Goal: Information Seeking & Learning: Learn about a topic

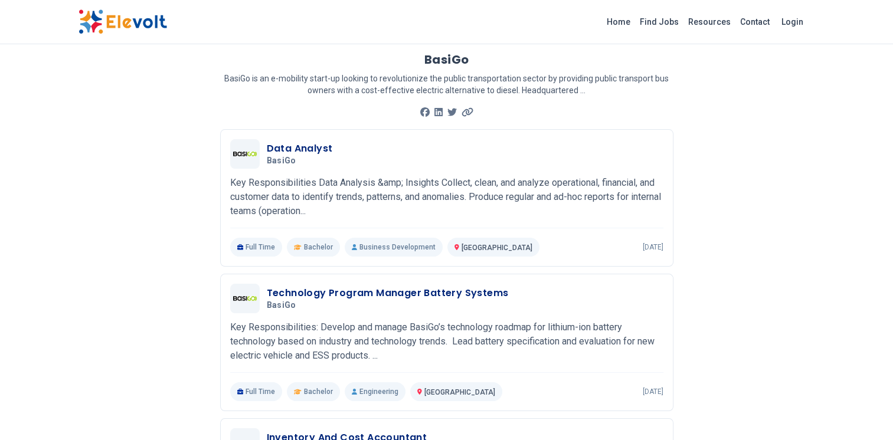
scroll to position [88, 0]
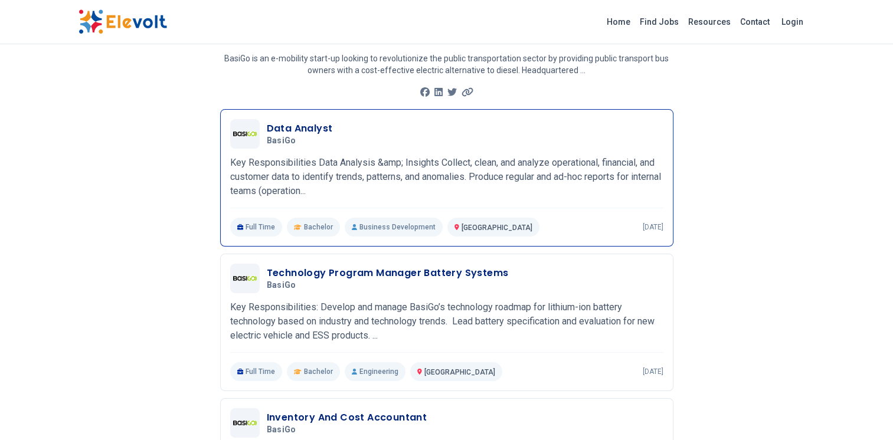
click at [503, 178] on p "Key Responsibilities Data Analysis &amp; Insights Collect, clean, and analyze o…" at bounding box center [446, 177] width 433 height 43
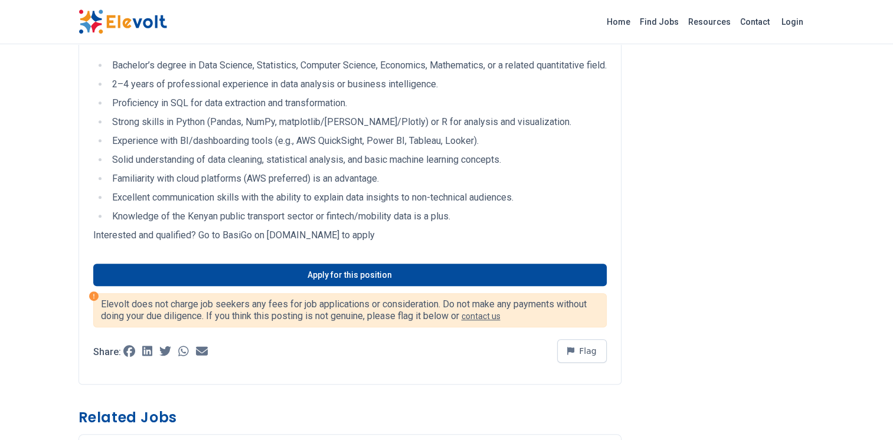
scroll to position [531, 0]
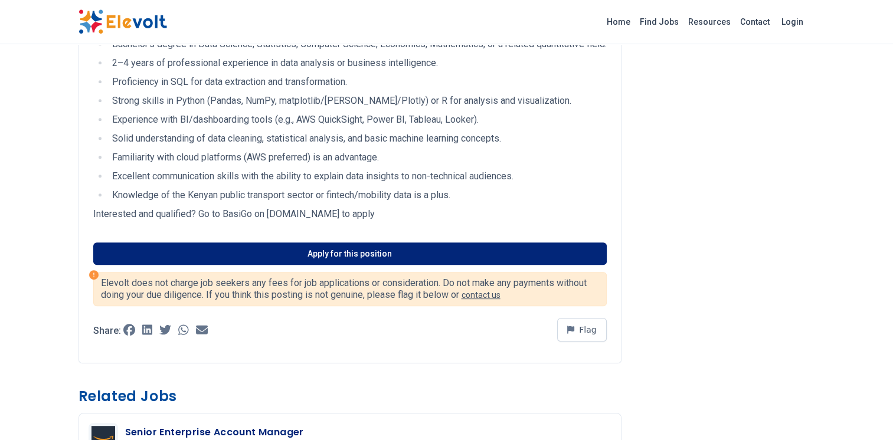
click at [406, 261] on link "Apply for this position" at bounding box center [350, 254] width 514 height 22
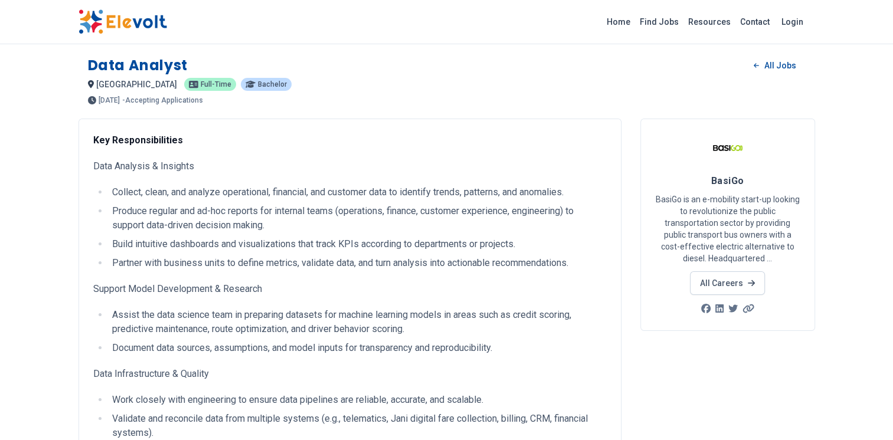
scroll to position [0, 0]
drag, startPoint x: 147, startPoint y: 101, endPoint x: 243, endPoint y: 99, distance: 96.3
click at [243, 99] on div "12 days ago 09/03/2025 10/03/2025 - Accepting Applications" at bounding box center [447, 101] width 718 height 8
drag, startPoint x: 243, startPoint y: 99, endPoint x: 190, endPoint y: 107, distance: 54.3
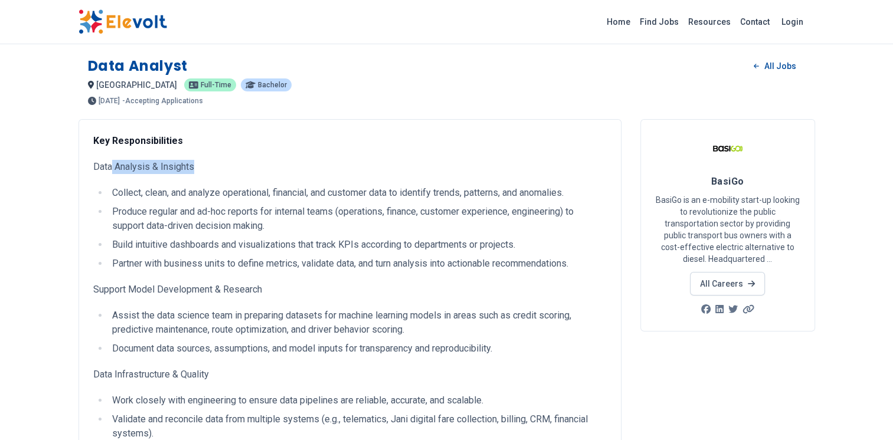
drag, startPoint x: 110, startPoint y: 168, endPoint x: 248, endPoint y: 168, distance: 138.2
click at [248, 168] on p "Data Analysis & Insights" at bounding box center [350, 167] width 514 height 14
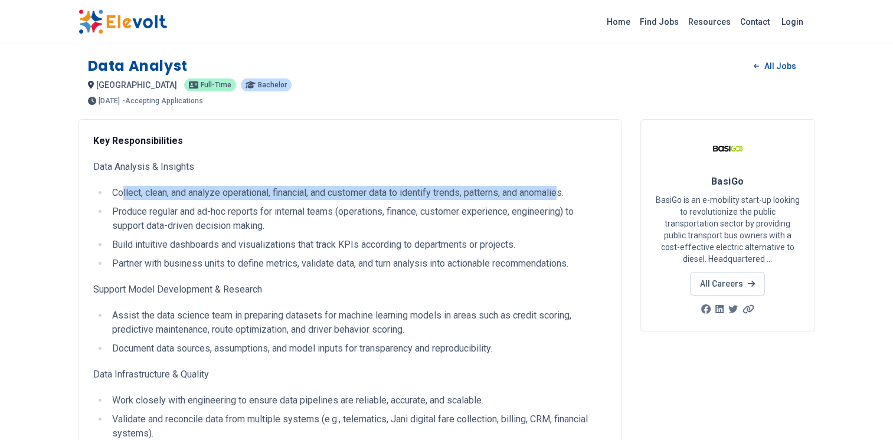
drag, startPoint x: 248, startPoint y: 168, endPoint x: 566, endPoint y: 200, distance: 319.2
click at [566, 200] on li "Collect, clean, and analyze operational, financial, and customer data to identi…" at bounding box center [358, 193] width 498 height 14
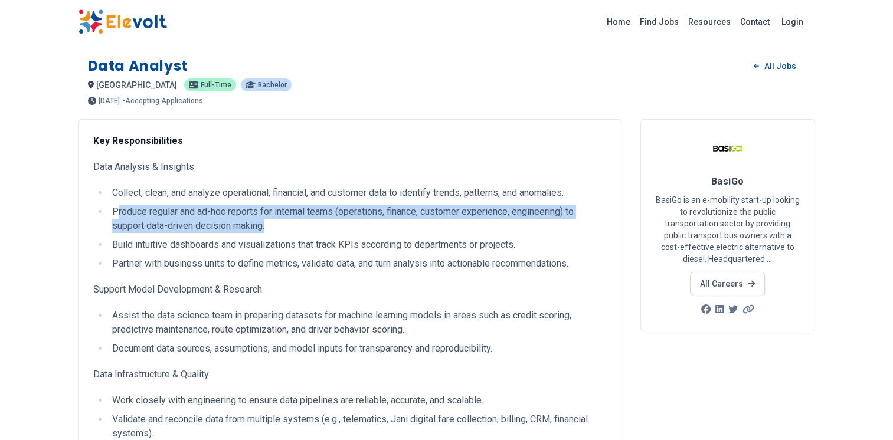
drag, startPoint x: 115, startPoint y: 207, endPoint x: 298, endPoint y: 224, distance: 183.9
click at [298, 224] on li "Produce regular and ad-hoc reports for internal teams (operations, finance, cus…" at bounding box center [358, 219] width 498 height 28
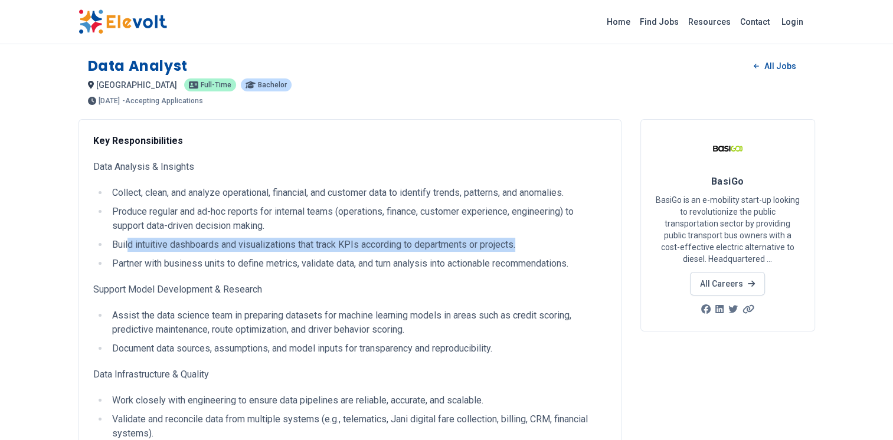
drag, startPoint x: 128, startPoint y: 246, endPoint x: 562, endPoint y: 250, distance: 434.0
click at [562, 250] on li "Build intuitive dashboards and visualizations that track KPIs according to depa…" at bounding box center [358, 245] width 498 height 14
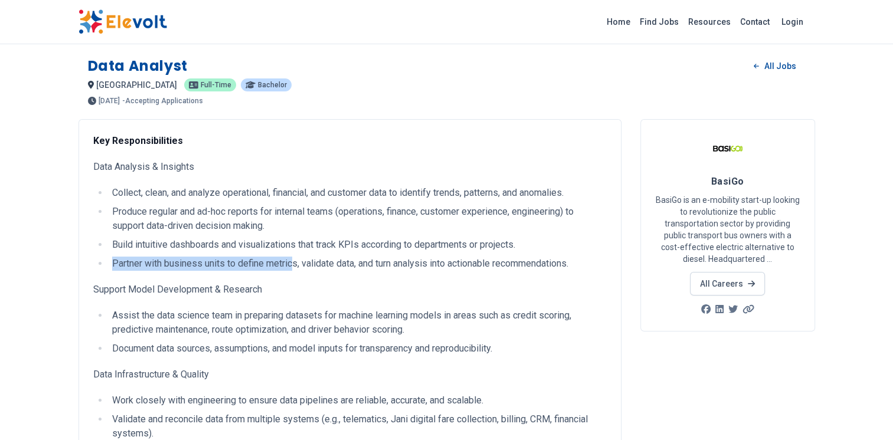
drag, startPoint x: 262, startPoint y: 263, endPoint x: 295, endPoint y: 263, distance: 32.5
click at [295, 263] on li "Partner with business units to define metrics, validate data, and turn analysis…" at bounding box center [358, 264] width 498 height 14
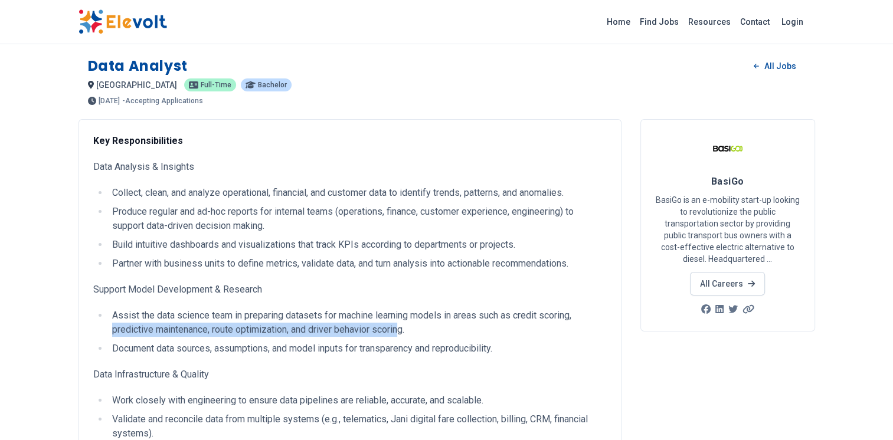
drag, startPoint x: 111, startPoint y: 327, endPoint x: 404, endPoint y: 326, distance: 292.9
click at [404, 326] on ul "Assist the data science team in preparing datasets for machine learning models …" at bounding box center [350, 332] width 514 height 47
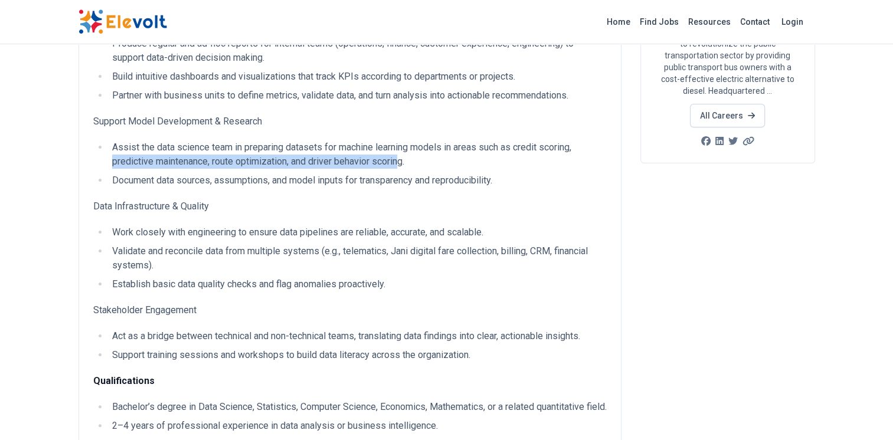
scroll to position [236, 0]
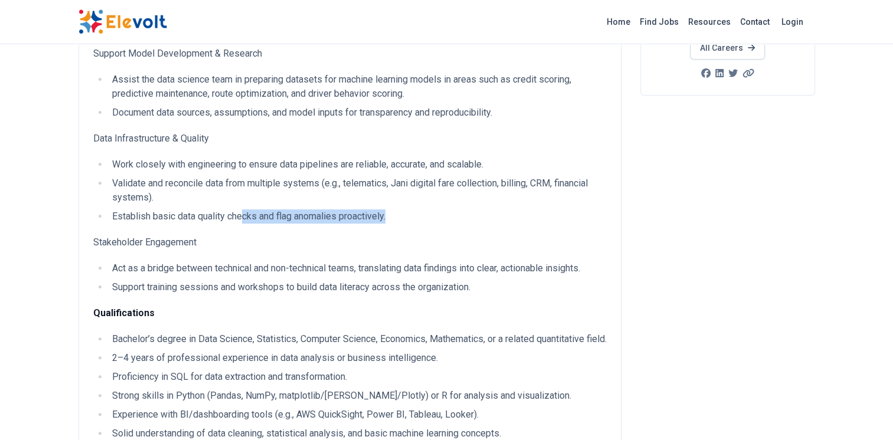
drag, startPoint x: 248, startPoint y: 215, endPoint x: 463, endPoint y: 214, distance: 214.9
click at [463, 214] on li "Establish basic data quality checks and flag anomalies proactively." at bounding box center [358, 217] width 498 height 14
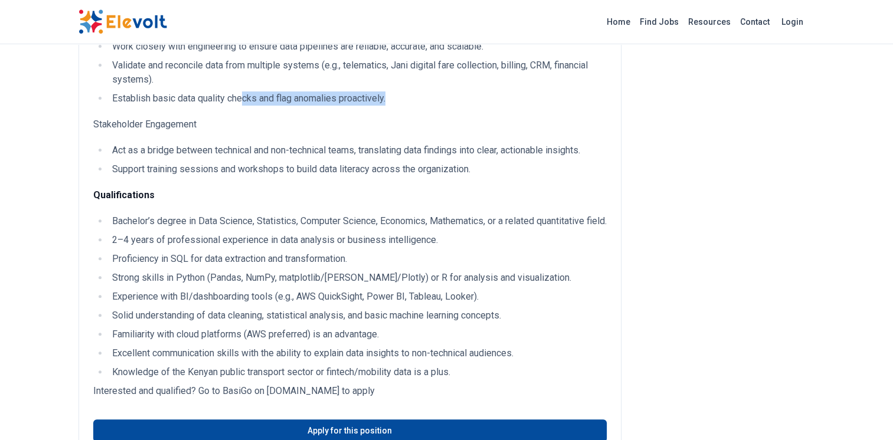
scroll to position [413, 0]
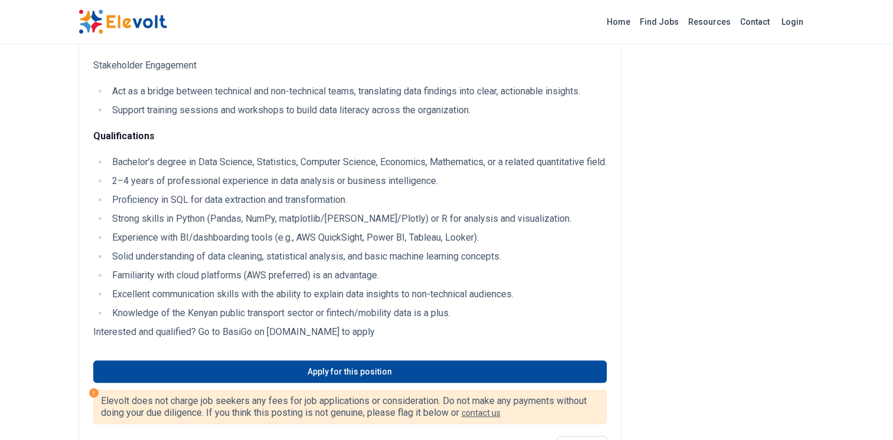
drag, startPoint x: 227, startPoint y: 220, endPoint x: 373, endPoint y: 224, distance: 145.3
click at [373, 224] on ul "Bachelor’s degree in Data Science, Statistics, Computer Science, Economics, Mat…" at bounding box center [350, 237] width 514 height 165
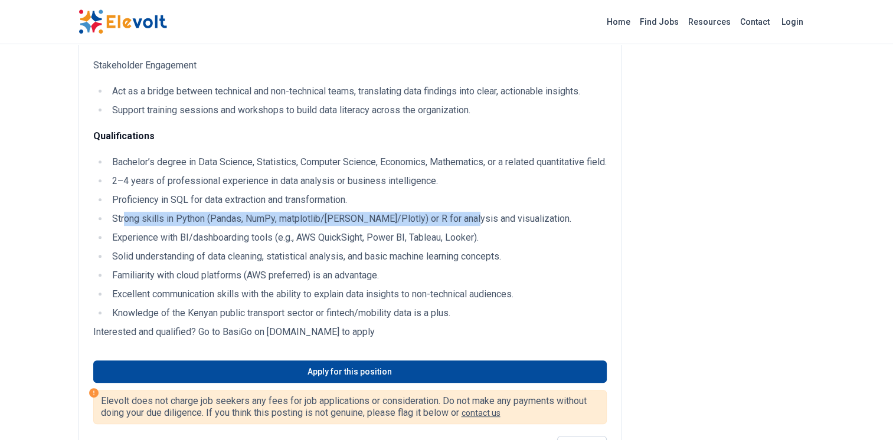
drag, startPoint x: 124, startPoint y: 236, endPoint x: 469, endPoint y: 234, distance: 345.4
click at [469, 226] on li "Strong skills in Python (Pandas, NumPy, matplotlib/Seaborn/Plotly) or R for ana…" at bounding box center [358, 219] width 498 height 14
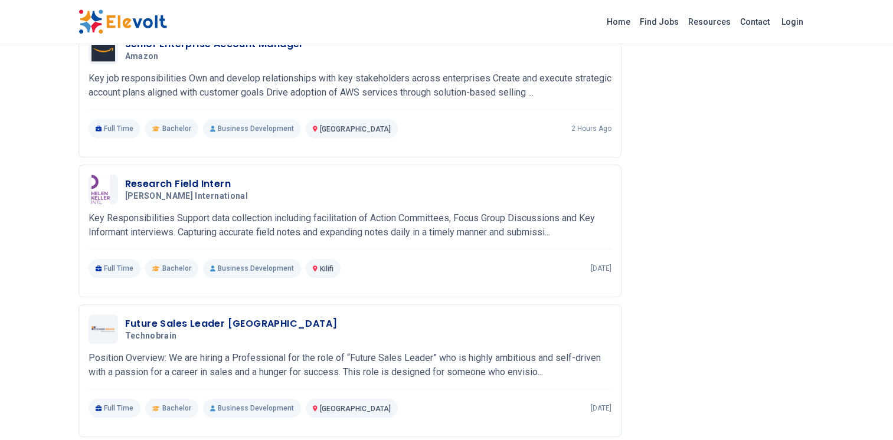
scroll to position [945, 0]
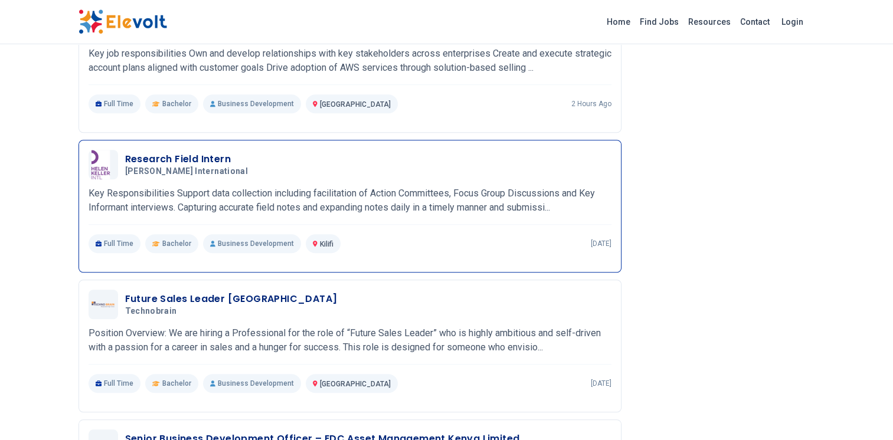
click at [204, 167] on h3 "Research Field Intern" at bounding box center [189, 159] width 128 height 14
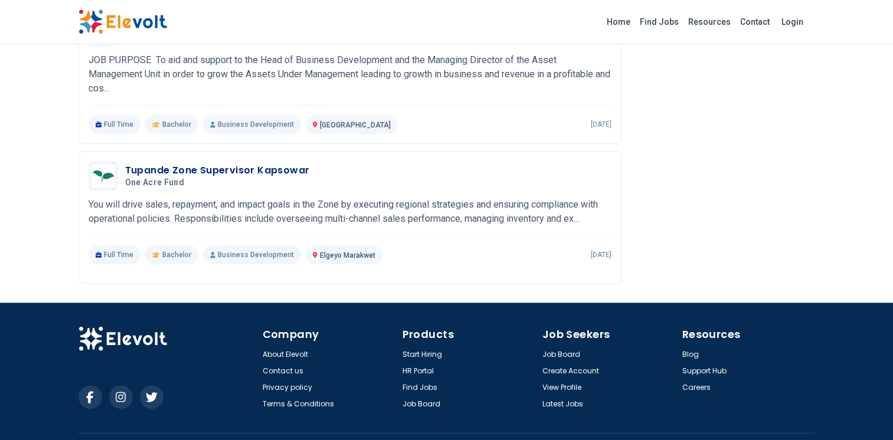
scroll to position [1305, 0]
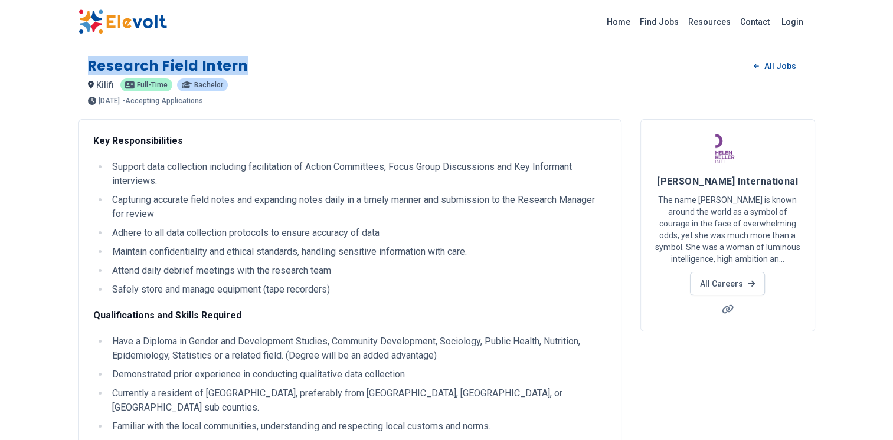
drag, startPoint x: 83, startPoint y: 67, endPoint x: 257, endPoint y: 64, distance: 174.8
click at [257, 64] on div "Research Field [DEMOGRAPHIC_DATA] All Jobs kilifi KE [DEMOGRAPHIC_DATA] Bachelo…" at bounding box center [447, 76] width 737 height 58
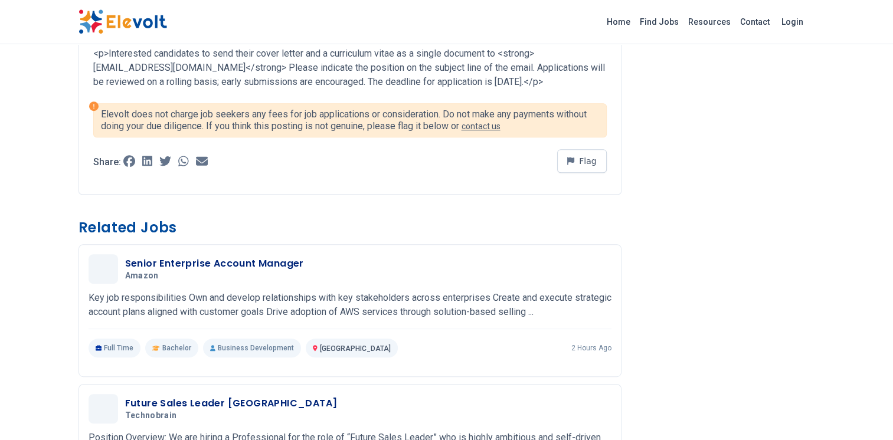
scroll to position [413, 0]
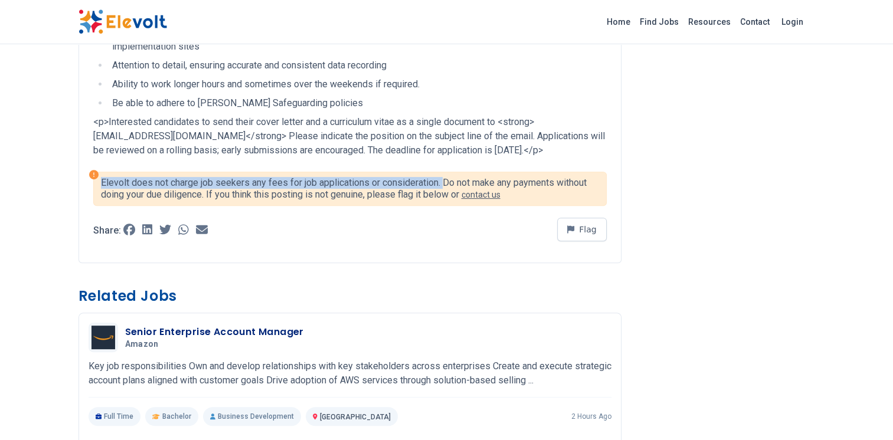
drag, startPoint x: 105, startPoint y: 184, endPoint x: 443, endPoint y: 177, distance: 338.4
click at [443, 177] on div "Elevolt does not charge job seekers any fees for job applications or considerat…" at bounding box center [350, 189] width 514 height 34
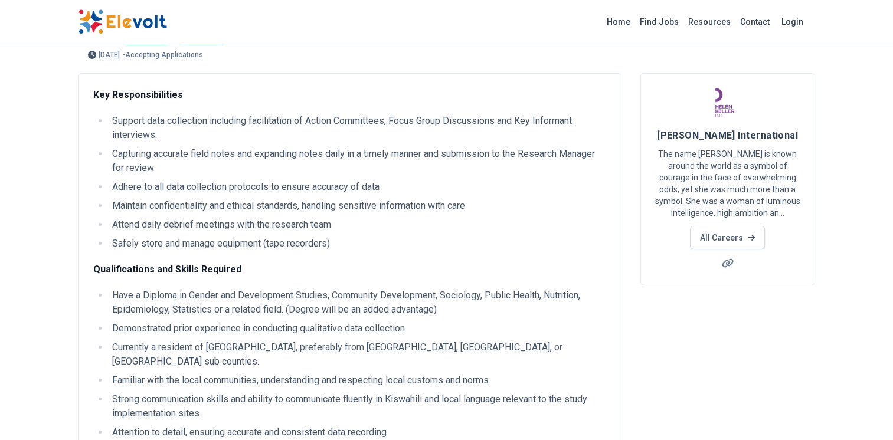
scroll to position [0, 0]
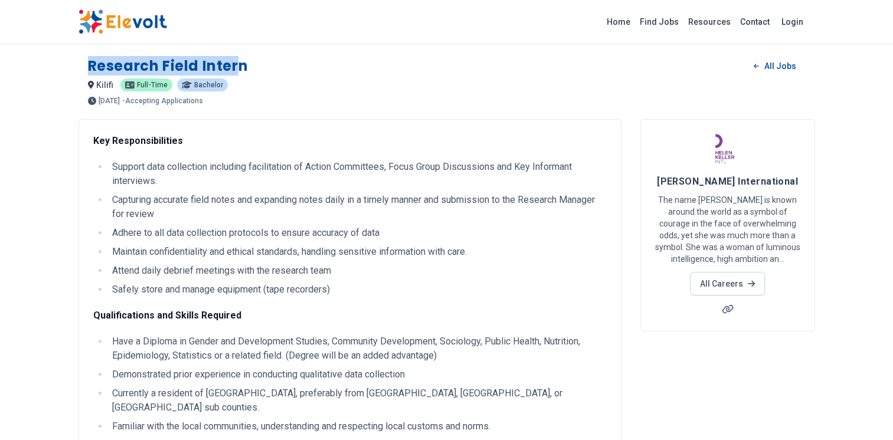
drag, startPoint x: 84, startPoint y: 64, endPoint x: 234, endPoint y: 65, distance: 150.0
click at [234, 65] on div "Research Field Intern All Jobs kilifi KE Full-time Bachelor 4 days ago 09/11/20…" at bounding box center [447, 76] width 737 height 58
click at [250, 163] on li "Support data collection including facilitation of Action Committees, Focus Grou…" at bounding box center [358, 174] width 498 height 28
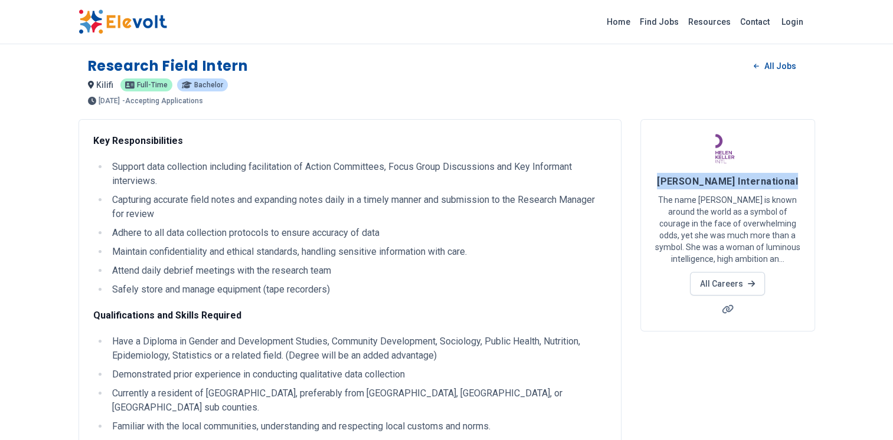
drag, startPoint x: 660, startPoint y: 180, endPoint x: 808, endPoint y: 183, distance: 148.2
click at [808, 183] on div "Hellen Keller International The name Helen Keller is known around the world as …" at bounding box center [728, 225] width 175 height 213
copy span "[PERSON_NAME] International"
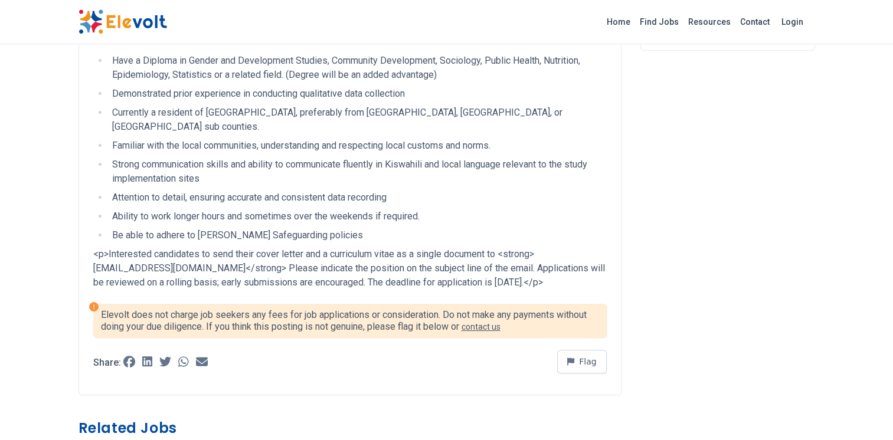
scroll to position [45, 0]
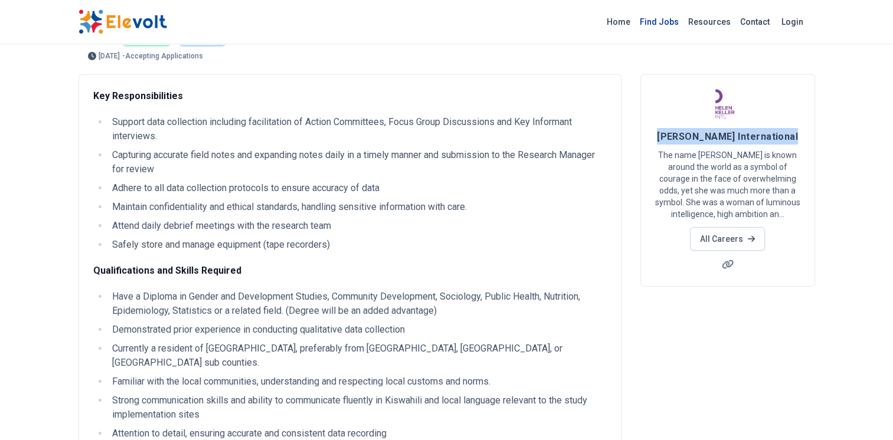
click at [672, 15] on link "Find Jobs" at bounding box center [659, 21] width 48 height 19
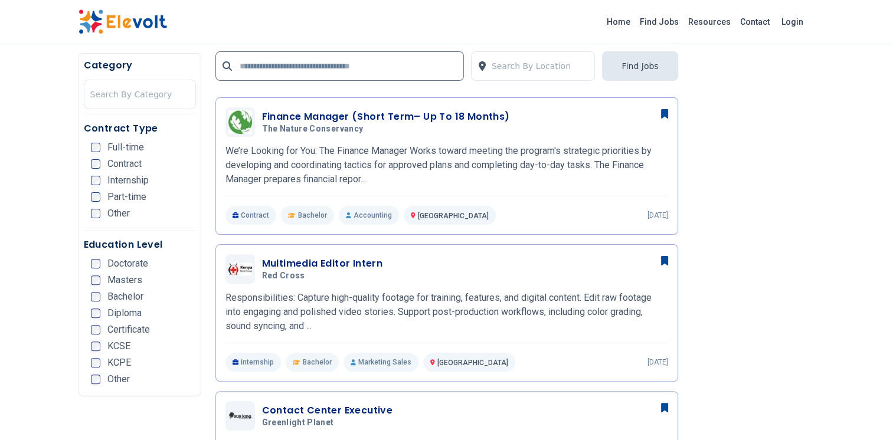
click at [132, 299] on span "Bachelor" at bounding box center [125, 296] width 36 height 9
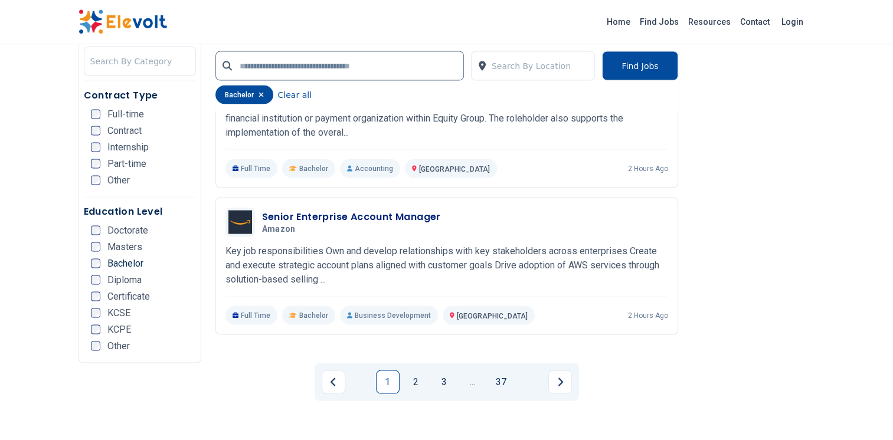
scroll to position [2303, 0]
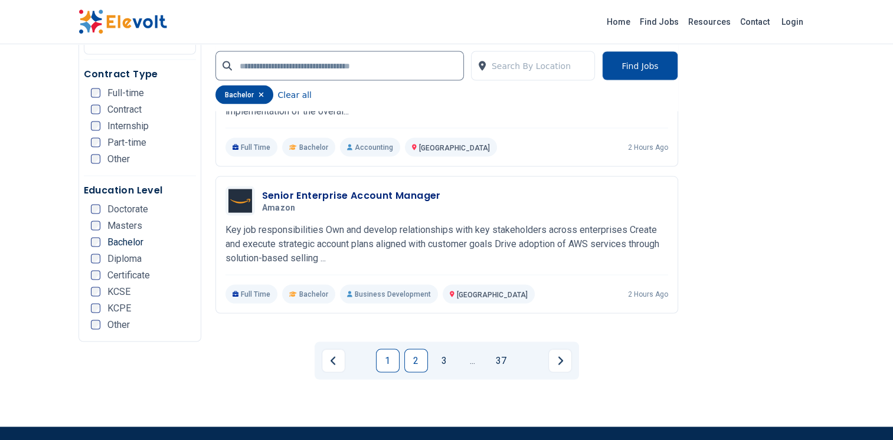
click at [423, 360] on link "2" at bounding box center [416, 362] width 24 height 24
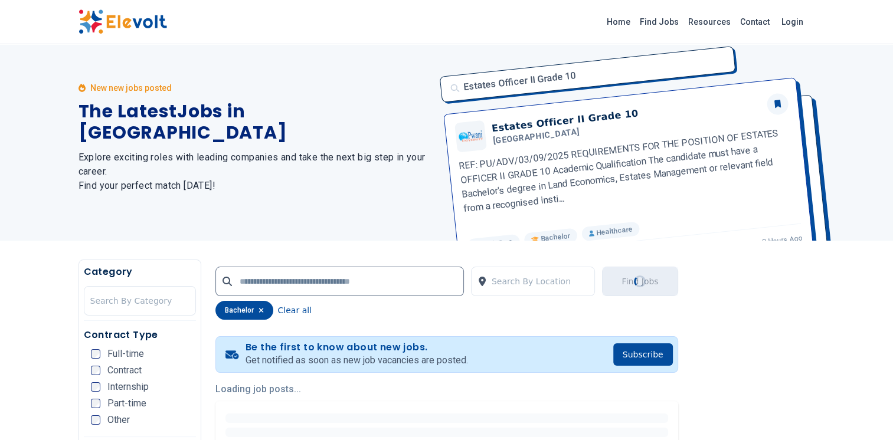
scroll to position [0, 0]
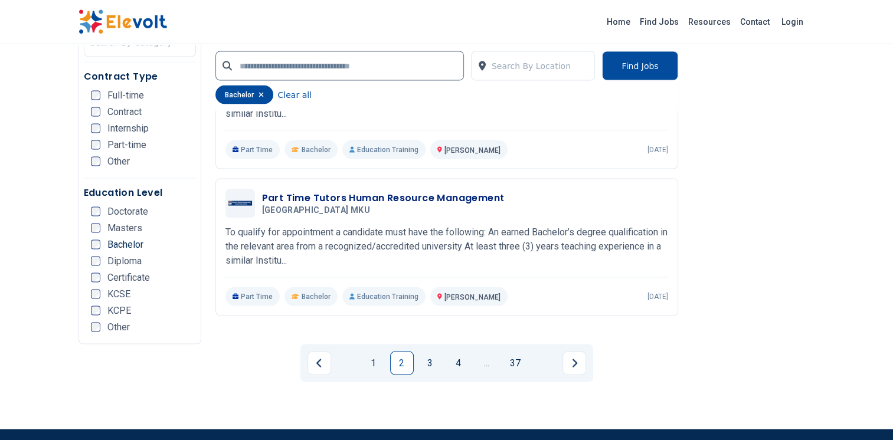
scroll to position [2303, 0]
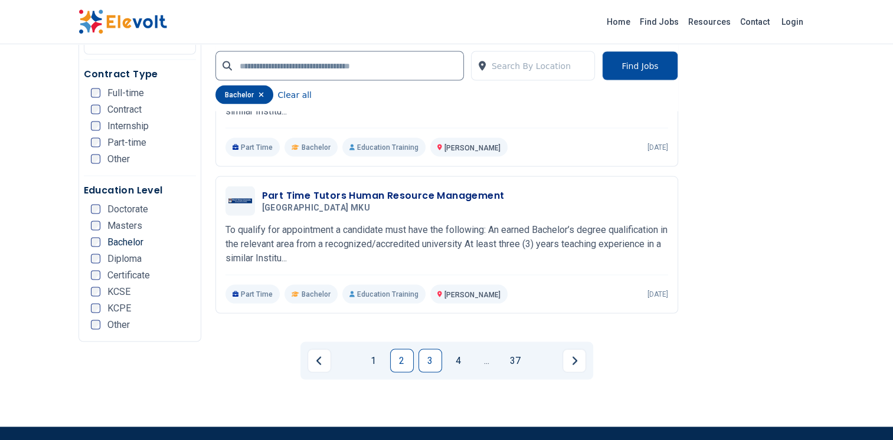
click at [427, 357] on link "3" at bounding box center [431, 362] width 24 height 24
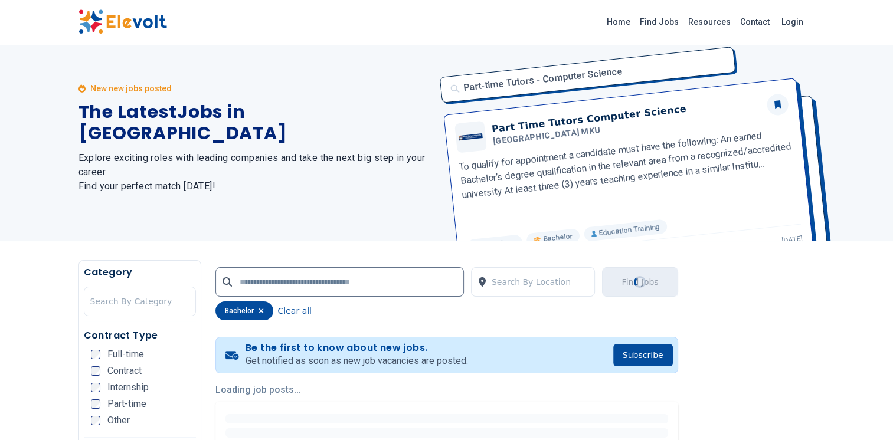
scroll to position [0, 0]
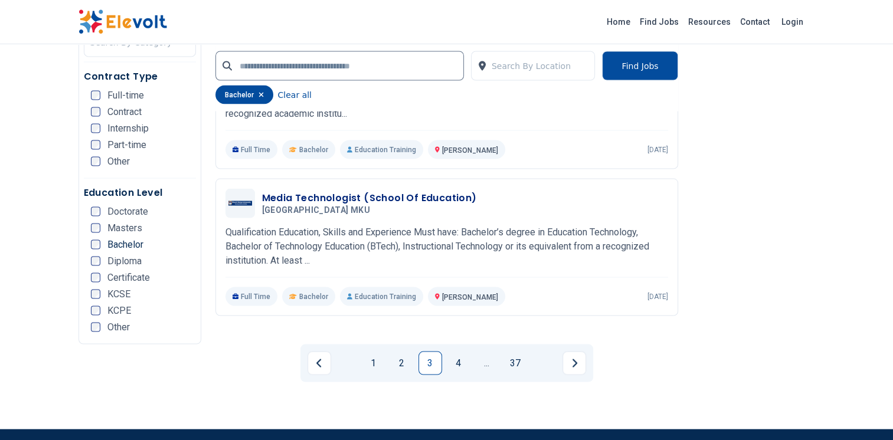
scroll to position [2303, 0]
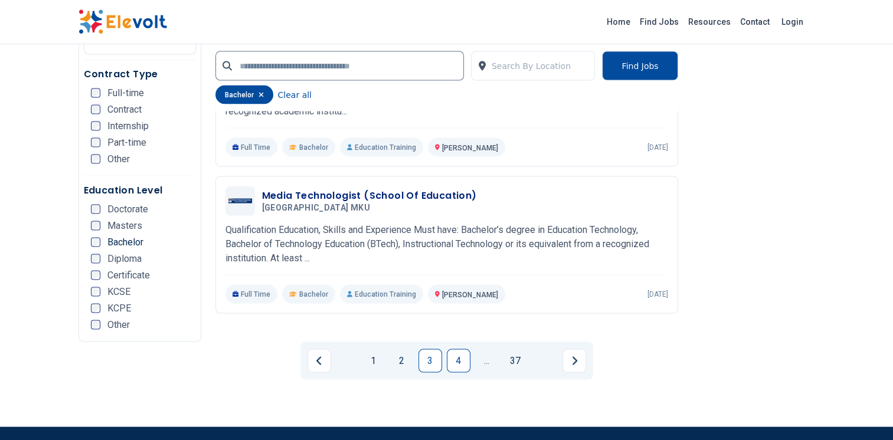
click at [459, 351] on link "4" at bounding box center [459, 362] width 24 height 24
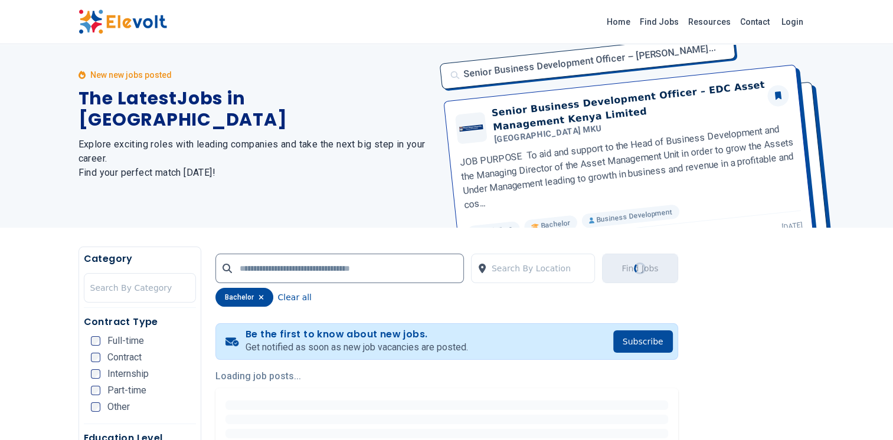
scroll to position [0, 0]
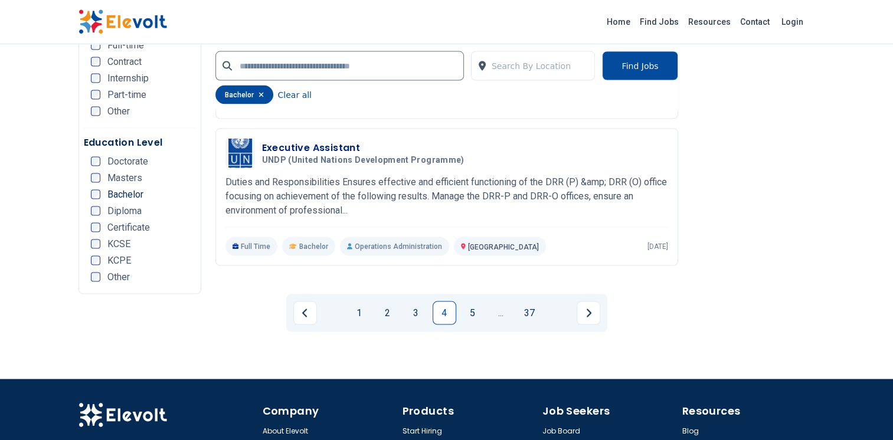
scroll to position [2362, 0]
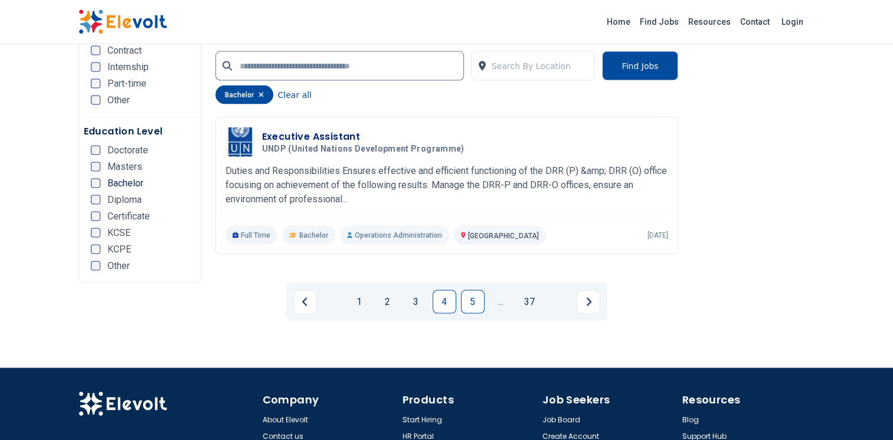
click at [469, 295] on link "5" at bounding box center [473, 302] width 24 height 24
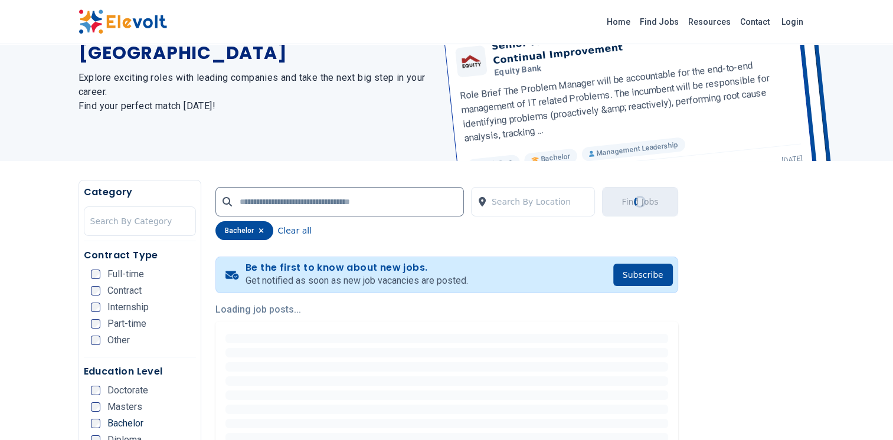
scroll to position [236, 0]
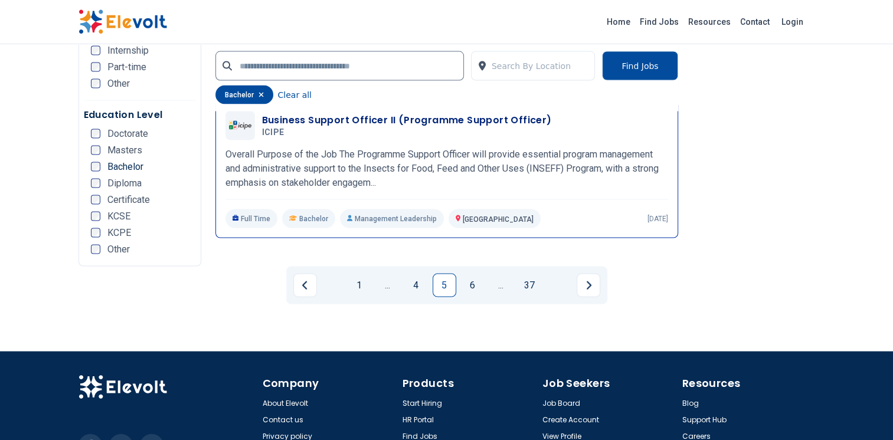
scroll to position [2459, 0]
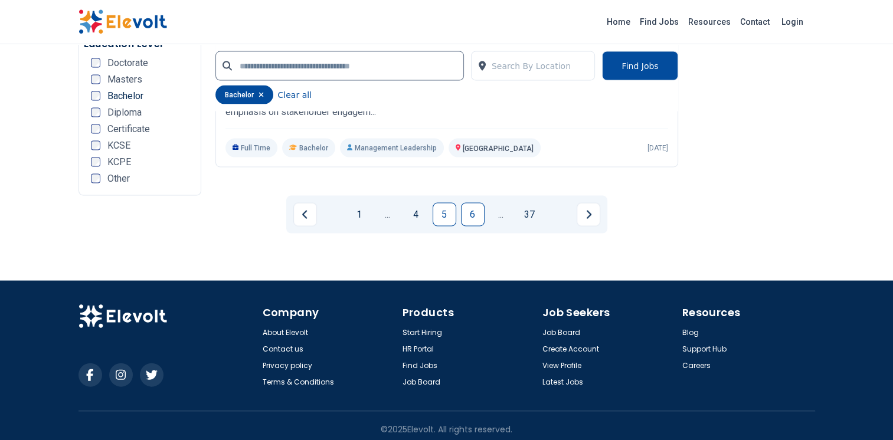
click at [474, 210] on link "6" at bounding box center [473, 215] width 24 height 24
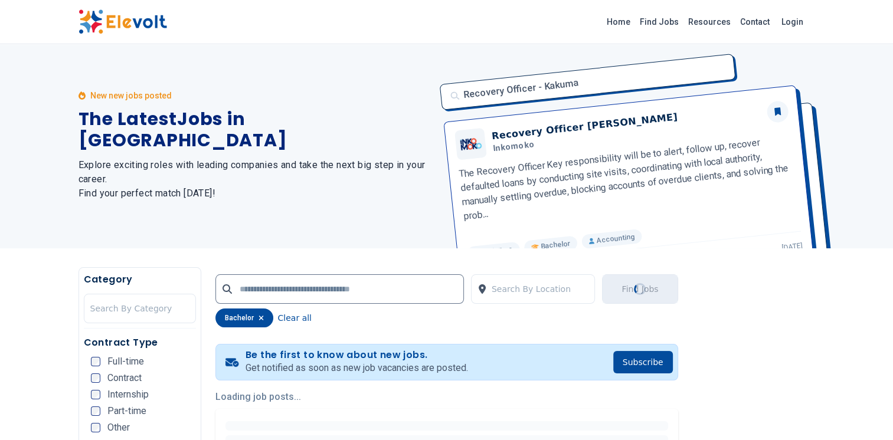
scroll to position [0, 0]
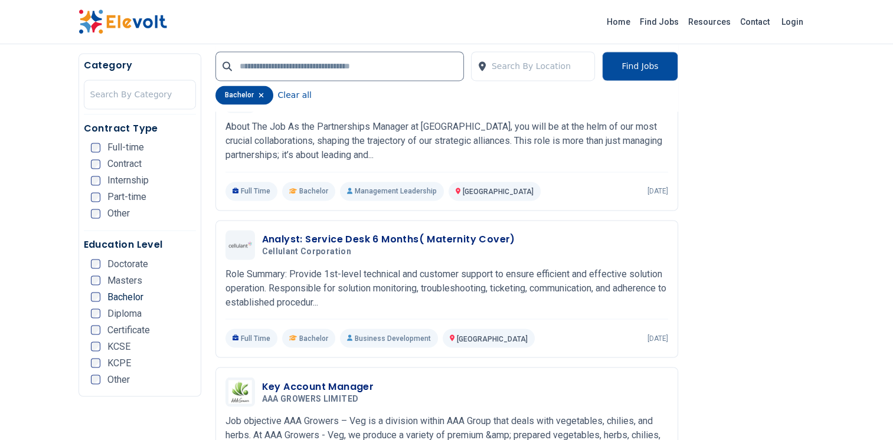
scroll to position [2007, 0]
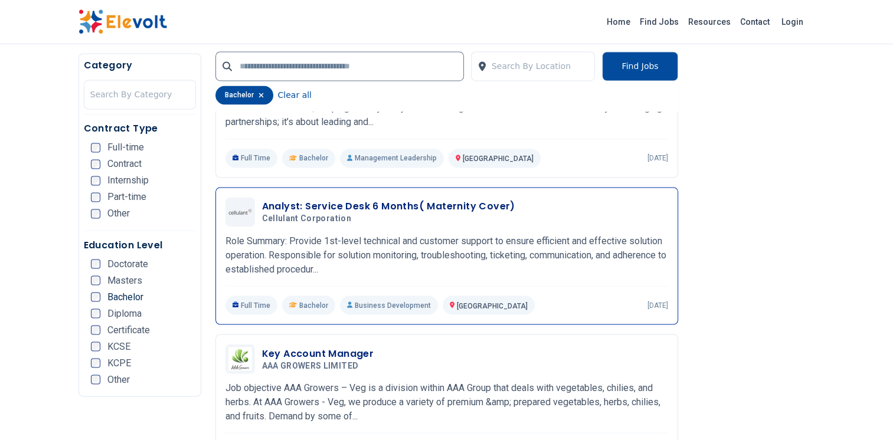
click at [405, 200] on h3 "Analyst: Service Desk 6 Months( Maternity Cover)" at bounding box center [388, 207] width 253 height 14
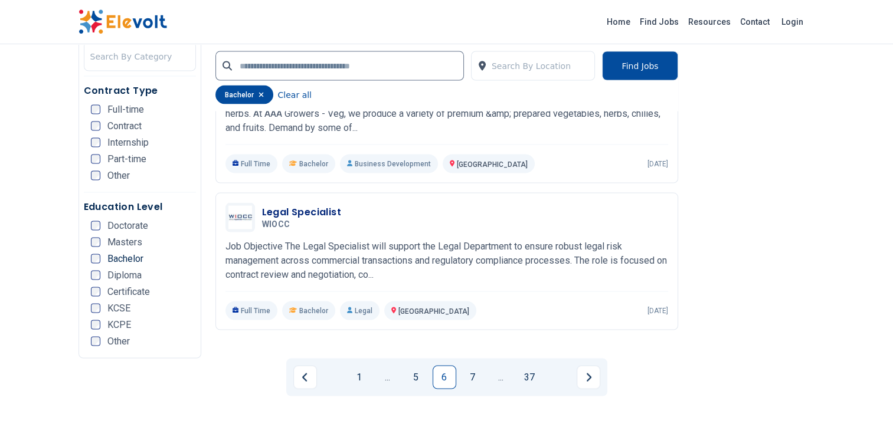
scroll to position [2303, 0]
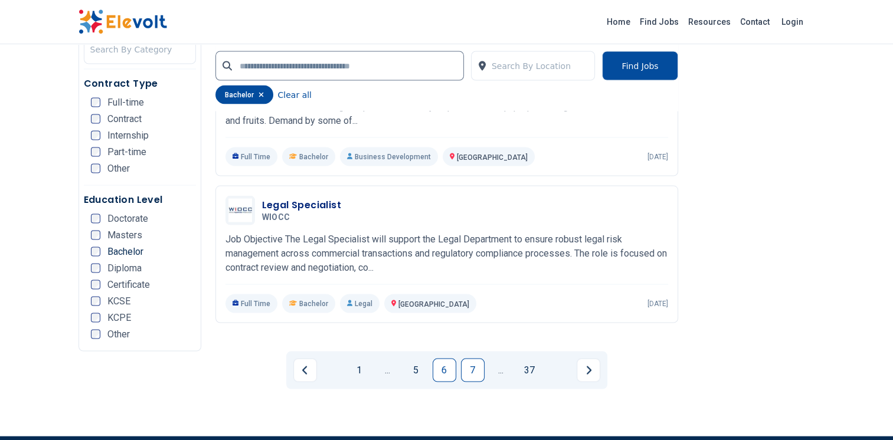
click at [468, 359] on link "7" at bounding box center [473, 371] width 24 height 24
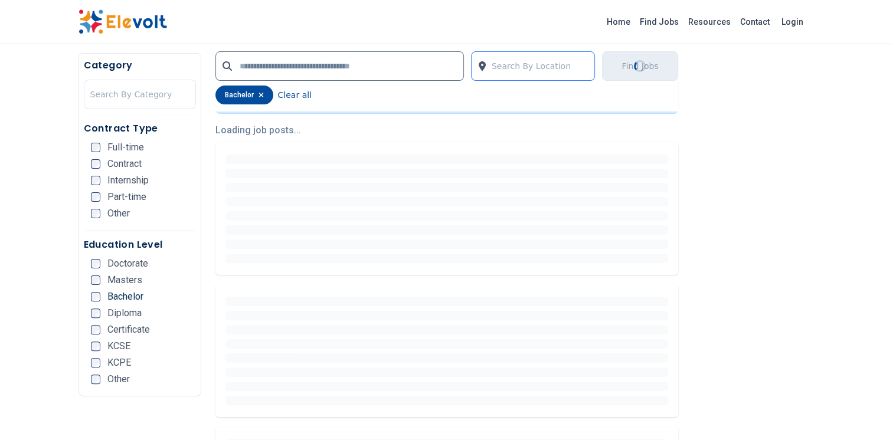
scroll to position [0, 0]
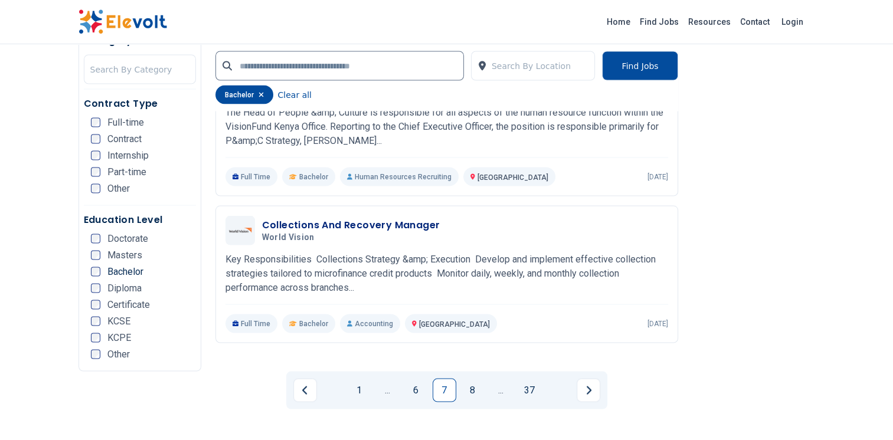
scroll to position [2400, 0]
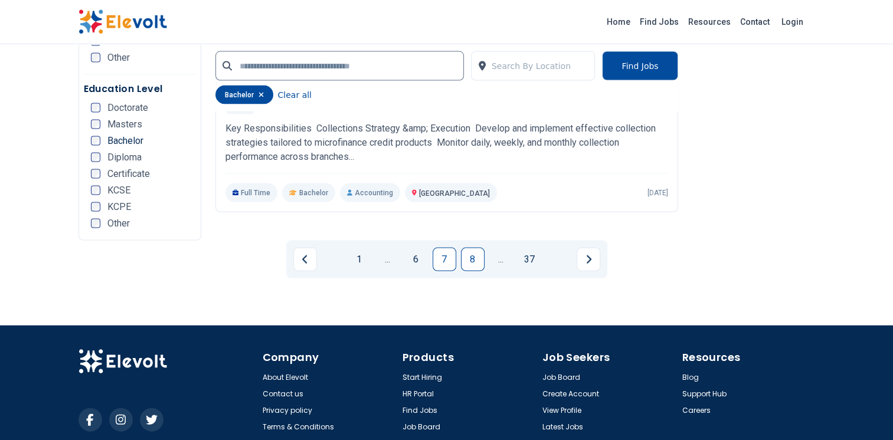
click at [476, 249] on link "8" at bounding box center [473, 260] width 24 height 24
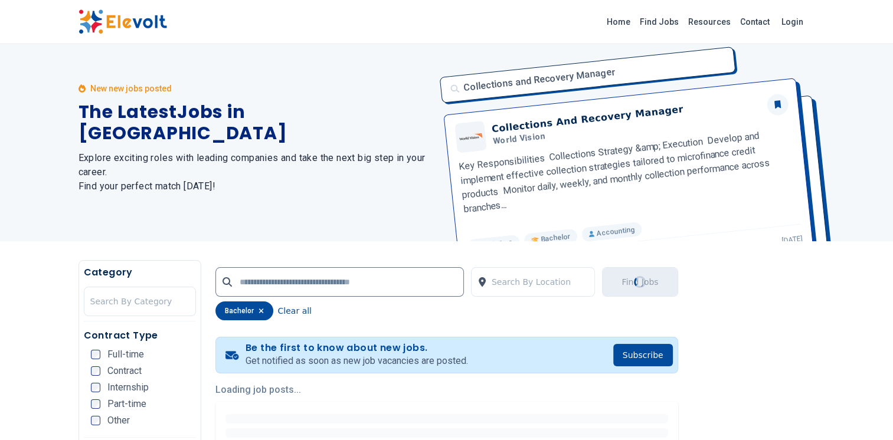
scroll to position [0, 0]
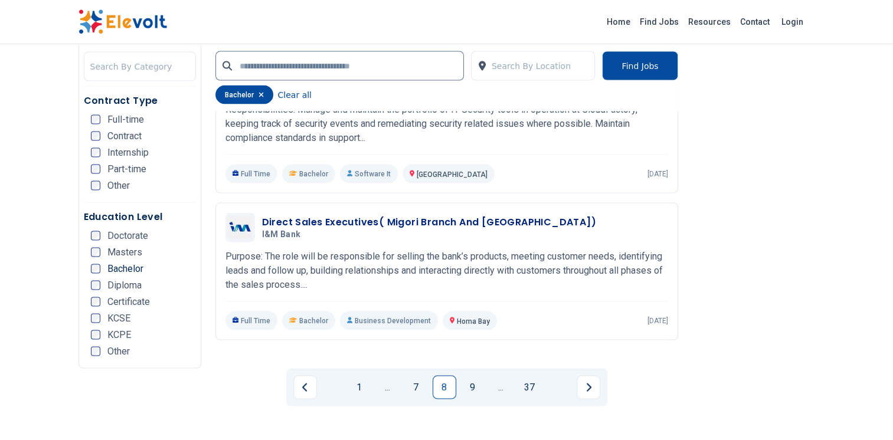
scroll to position [2303, 0]
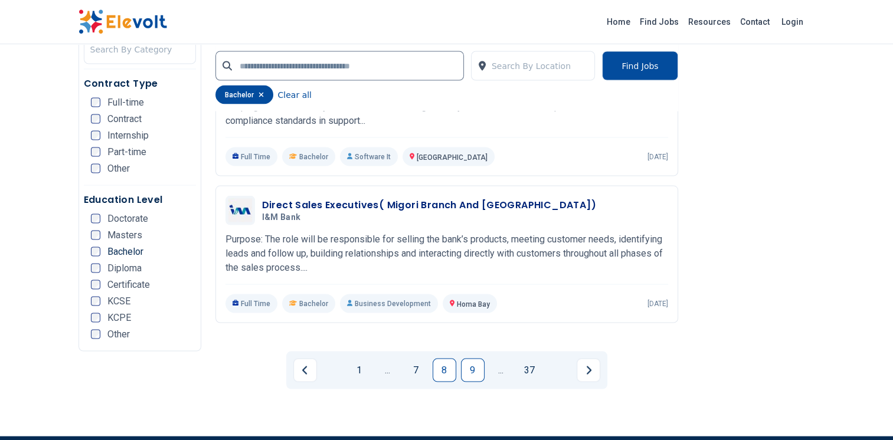
click at [481, 367] on link "9" at bounding box center [473, 371] width 24 height 24
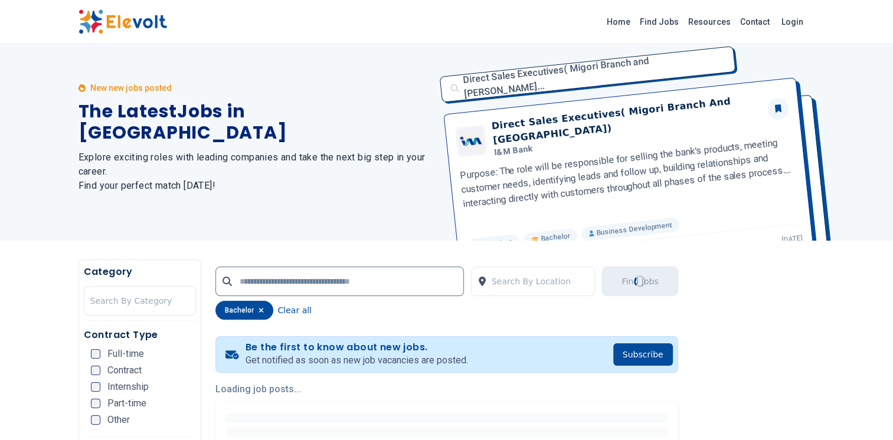
scroll to position [0, 0]
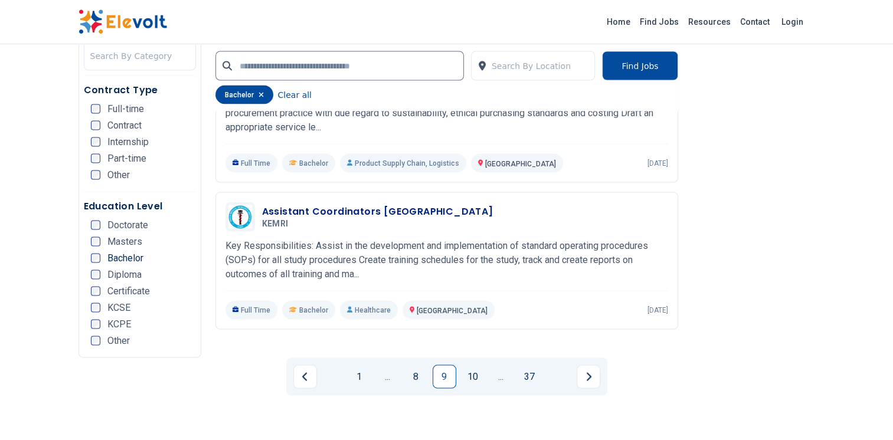
scroll to position [2303, 0]
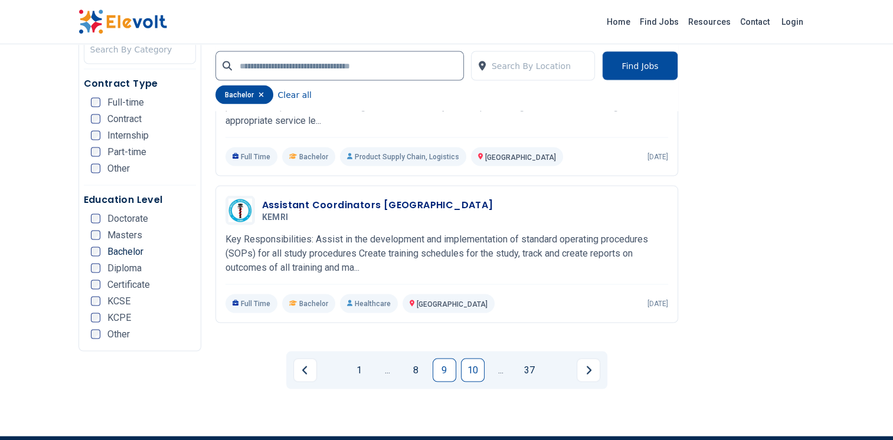
click at [474, 364] on link "10" at bounding box center [473, 371] width 24 height 24
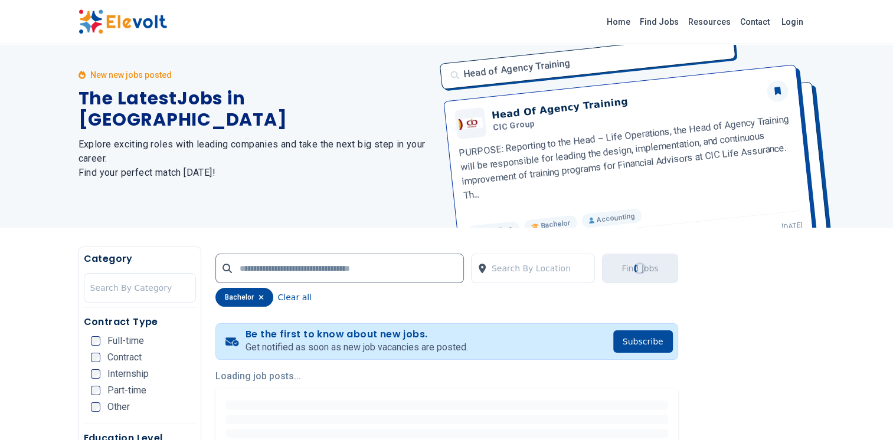
scroll to position [0, 0]
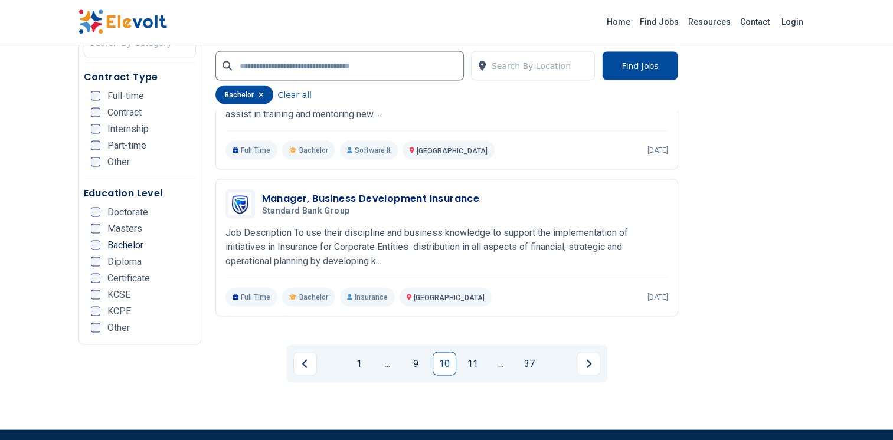
scroll to position [2362, 0]
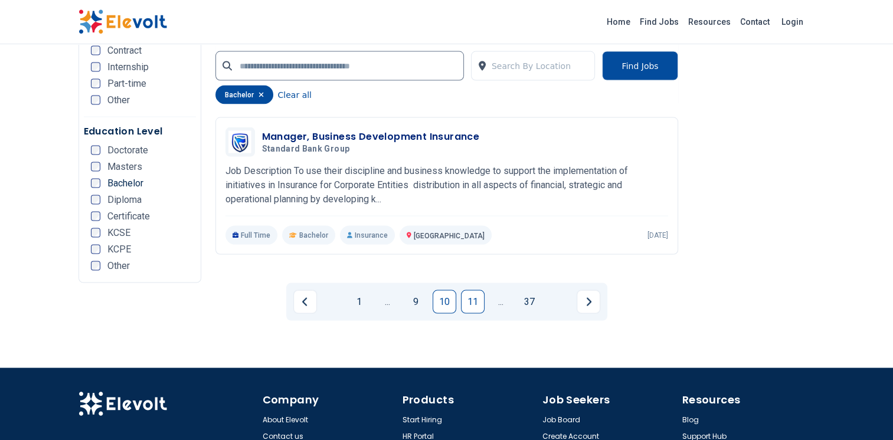
click at [479, 301] on link "11" at bounding box center [473, 302] width 24 height 24
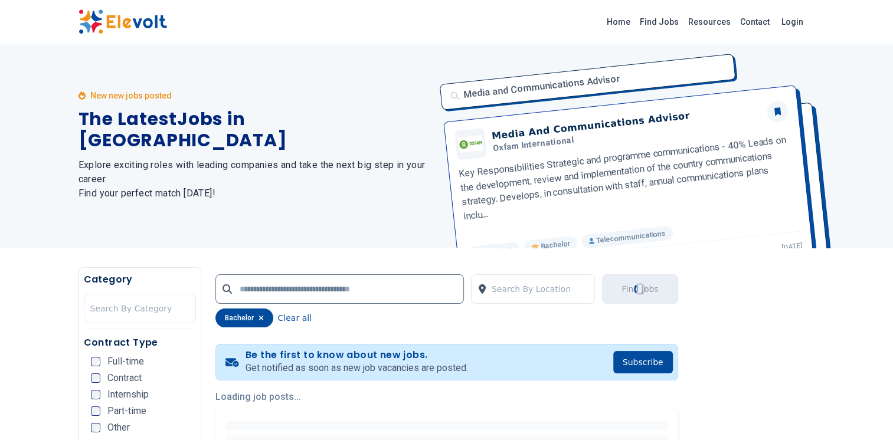
scroll to position [0, 0]
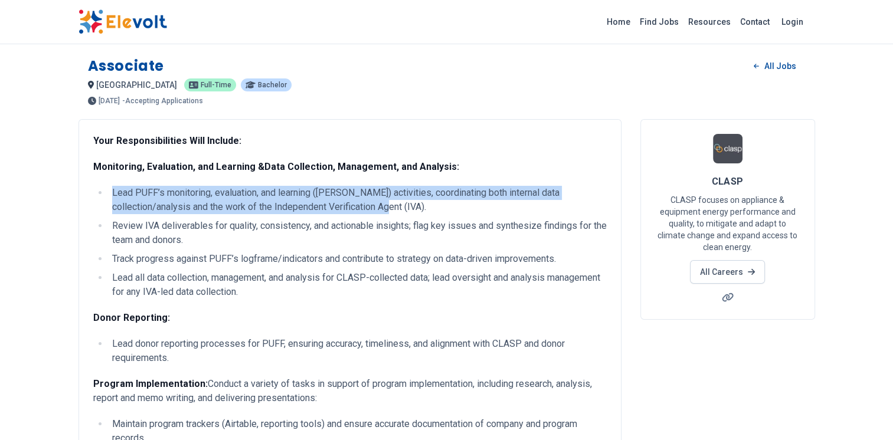
drag, startPoint x: 109, startPoint y: 192, endPoint x: 445, endPoint y: 207, distance: 336.9
click at [445, 207] on li "Lead PUFF’s monitoring, evaluation, and learning (MEL) activities, coordinating…" at bounding box center [358, 200] width 498 height 28
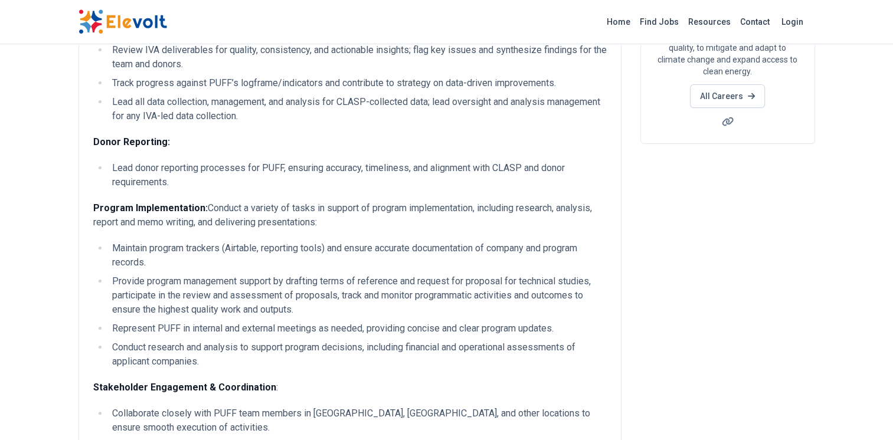
scroll to position [177, 0]
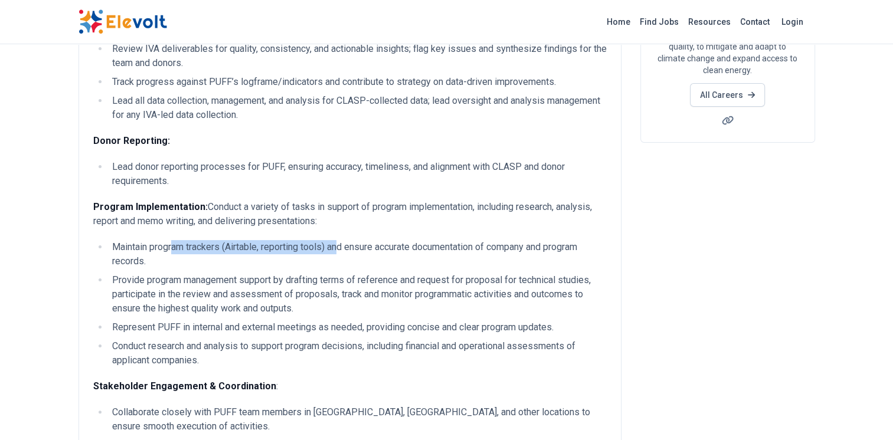
drag, startPoint x: 171, startPoint y: 244, endPoint x: 342, endPoint y: 244, distance: 171.2
click at [342, 244] on li "Maintain program trackers (Airtable, reporting tools) and ensure accurate docum…" at bounding box center [358, 254] width 498 height 28
drag, startPoint x: 342, startPoint y: 244, endPoint x: 284, endPoint y: 247, distance: 58.5
click at [284, 247] on li "Maintain program trackers (Airtable, reporting tools) and ensure accurate docum…" at bounding box center [358, 254] width 498 height 28
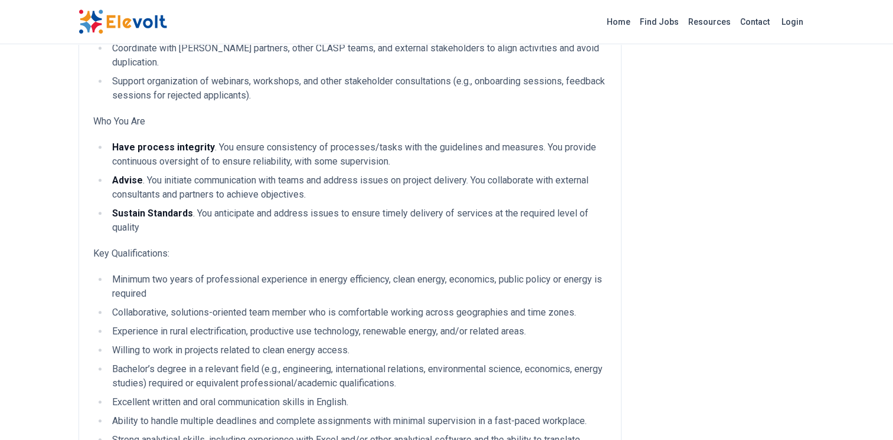
scroll to position [709, 0]
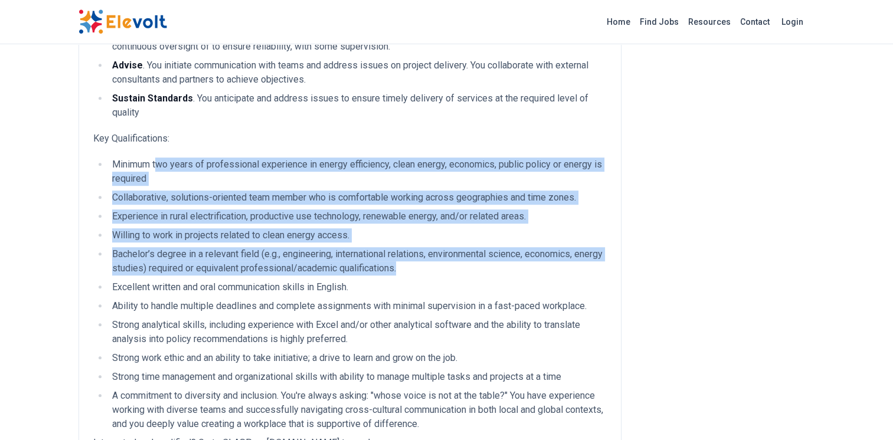
drag, startPoint x: 158, startPoint y: 151, endPoint x: 614, endPoint y: 270, distance: 471.7
click at [614, 270] on div "Your Responsibilities Will Include: Monitoring, Evaluation, and Learning & Data…" at bounding box center [350, 2] width 543 height 1182
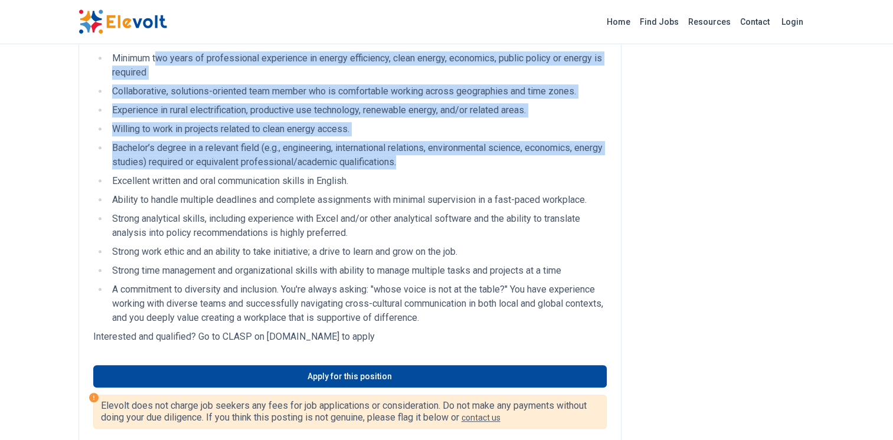
scroll to position [945, 0]
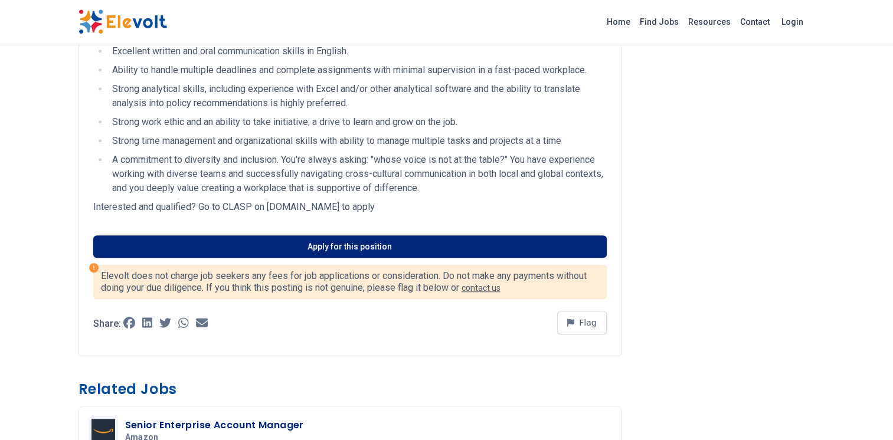
click at [354, 236] on link "Apply for this position" at bounding box center [350, 247] width 514 height 22
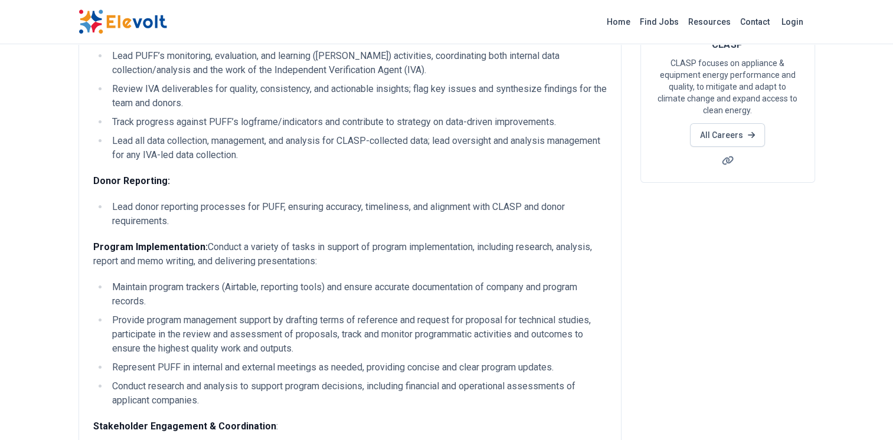
scroll to position [0, 0]
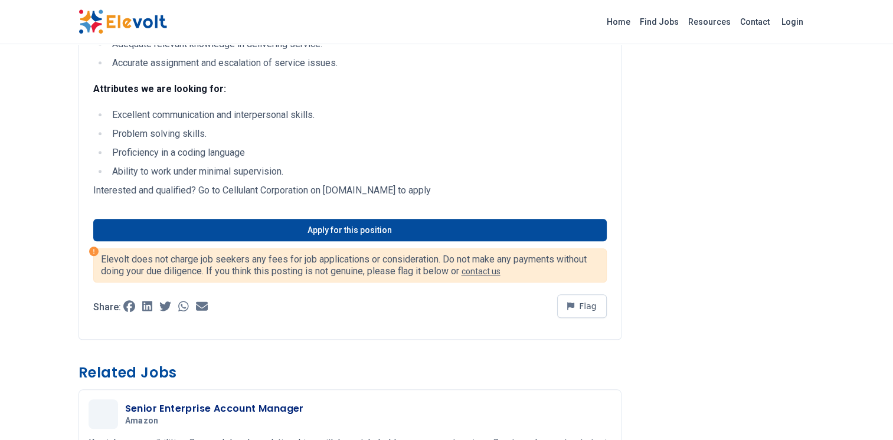
scroll to position [886, 0]
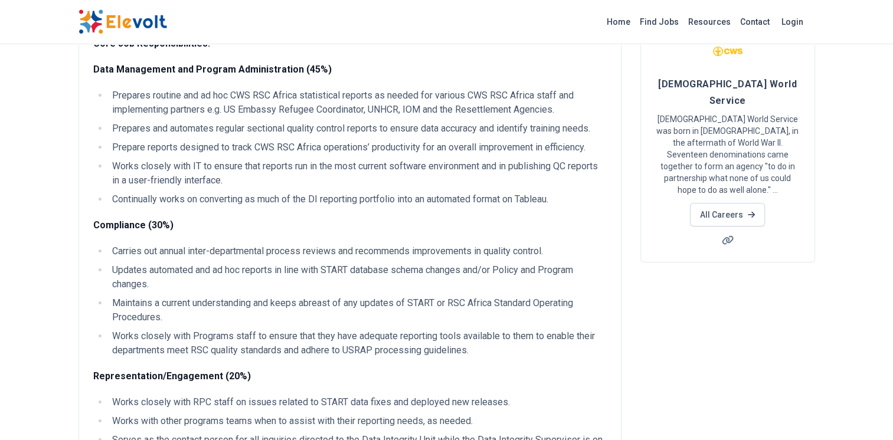
scroll to position [118, 0]
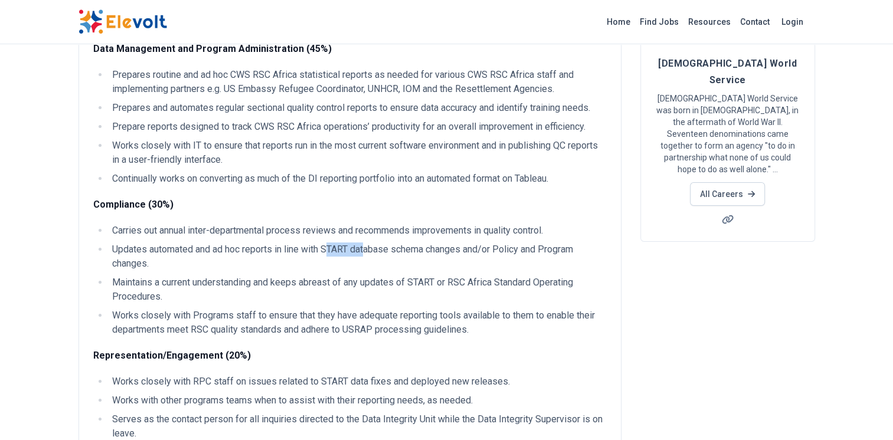
drag, startPoint x: 333, startPoint y: 251, endPoint x: 371, endPoint y: 251, distance: 37.8
click at [371, 251] on li "Updates automated and ad hoc reports in line with START database schema changes…" at bounding box center [358, 257] width 498 height 28
click at [367, 253] on li "Updates automated and ad hoc reports in line with START database schema changes…" at bounding box center [358, 257] width 498 height 28
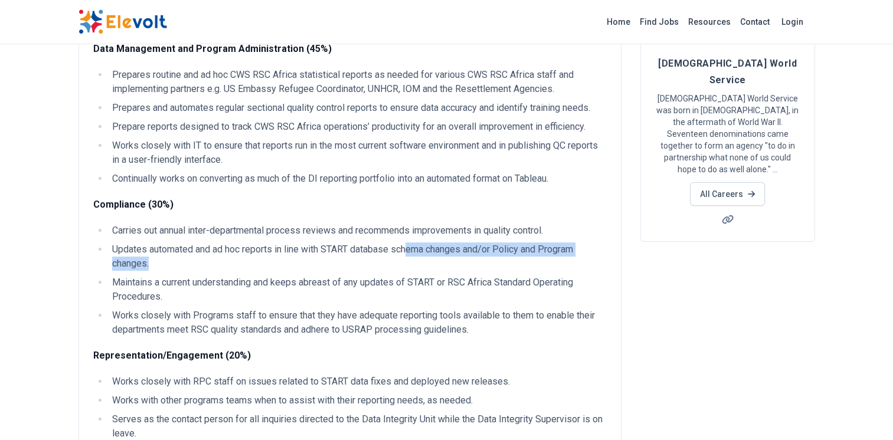
drag, startPoint x: 413, startPoint y: 252, endPoint x: 508, endPoint y: 260, distance: 95.4
click at [508, 260] on li "Updates automated and ad hoc reports in line with START database schema changes…" at bounding box center [358, 257] width 498 height 28
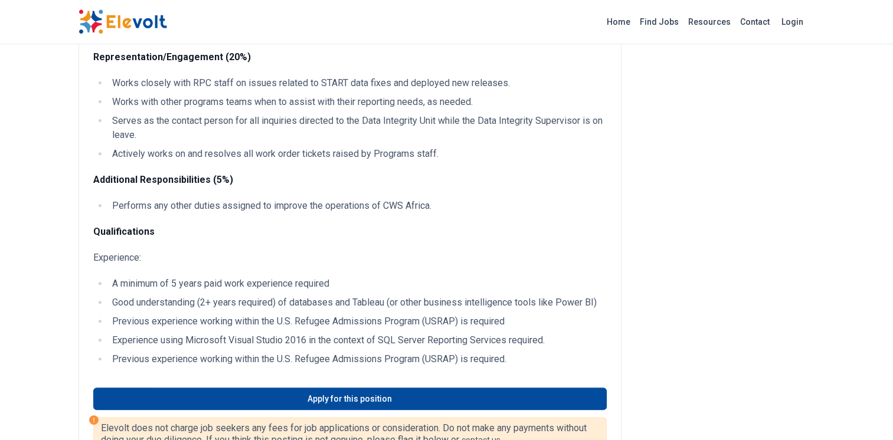
scroll to position [472, 0]
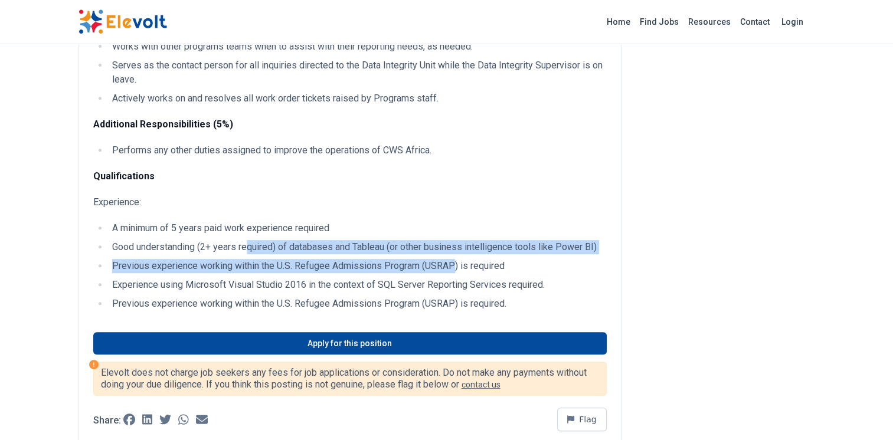
drag, startPoint x: 247, startPoint y: 243, endPoint x: 453, endPoint y: 260, distance: 206.7
click at [453, 260] on ul "A minimum of 5 years paid work experience required Good understanding (2+ years…" at bounding box center [350, 266] width 514 height 90
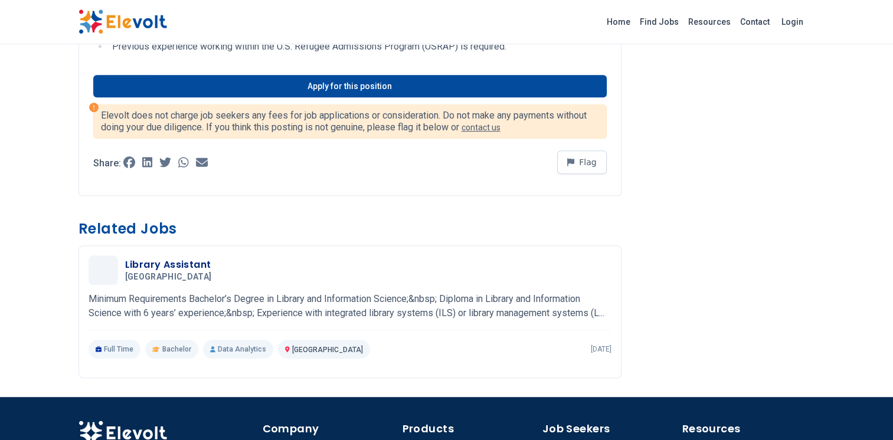
scroll to position [649, 0]
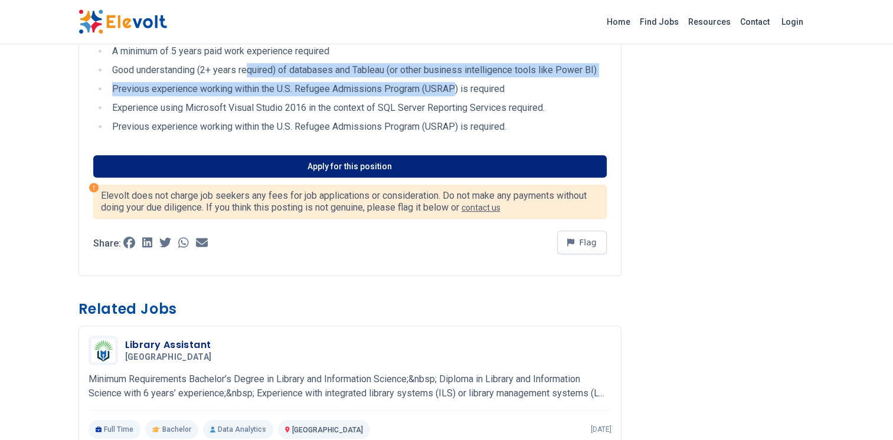
click at [412, 163] on link "Apply for this position" at bounding box center [350, 166] width 514 height 22
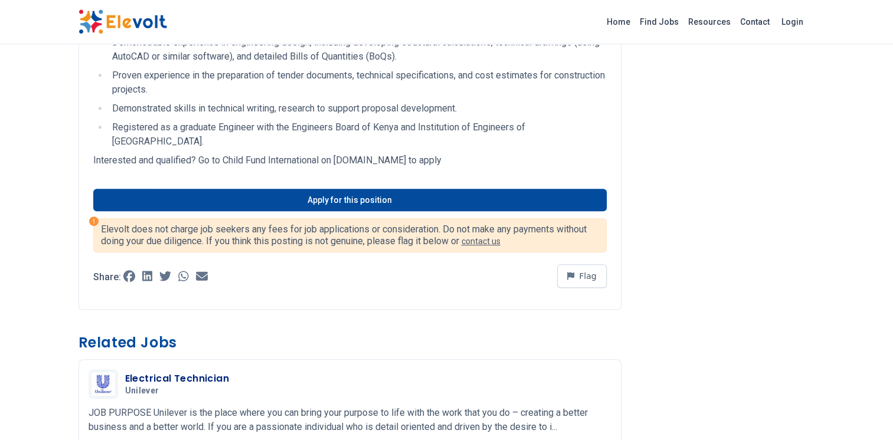
scroll to position [531, 0]
